Goal: Find specific page/section: Find specific page/section

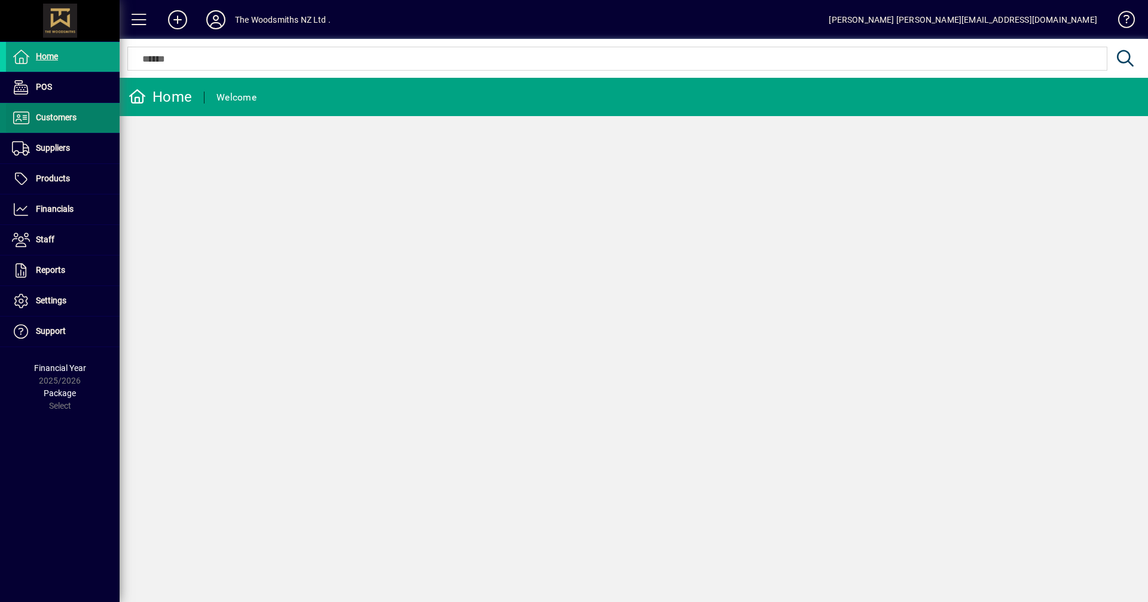
click at [57, 122] on span "Customers" at bounding box center [56, 117] width 41 height 10
